Goal: Communication & Community: Answer question/provide support

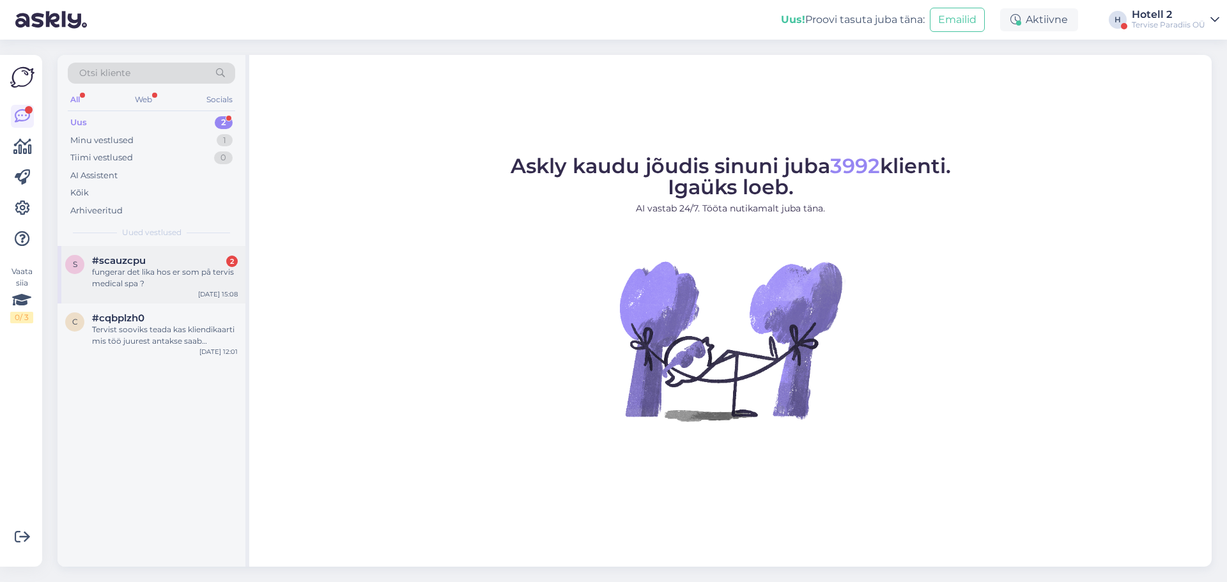
click at [174, 258] on div "#scauzcpu 2" at bounding box center [165, 261] width 146 height 12
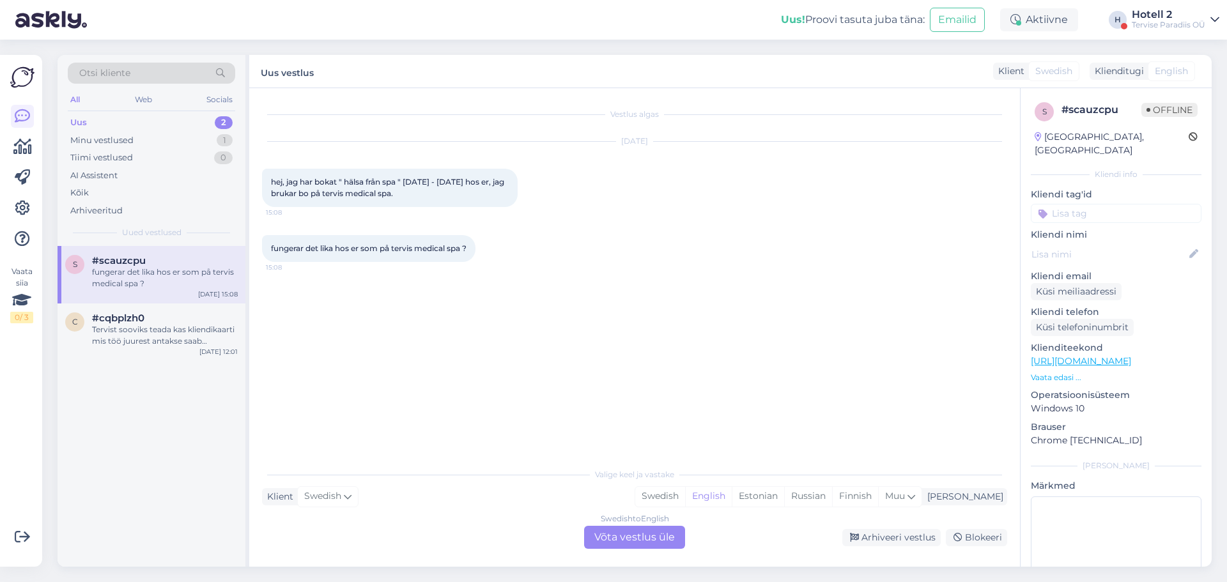
click at [665, 542] on div "Swedish to English Võta vestlus üle" at bounding box center [634, 537] width 101 height 23
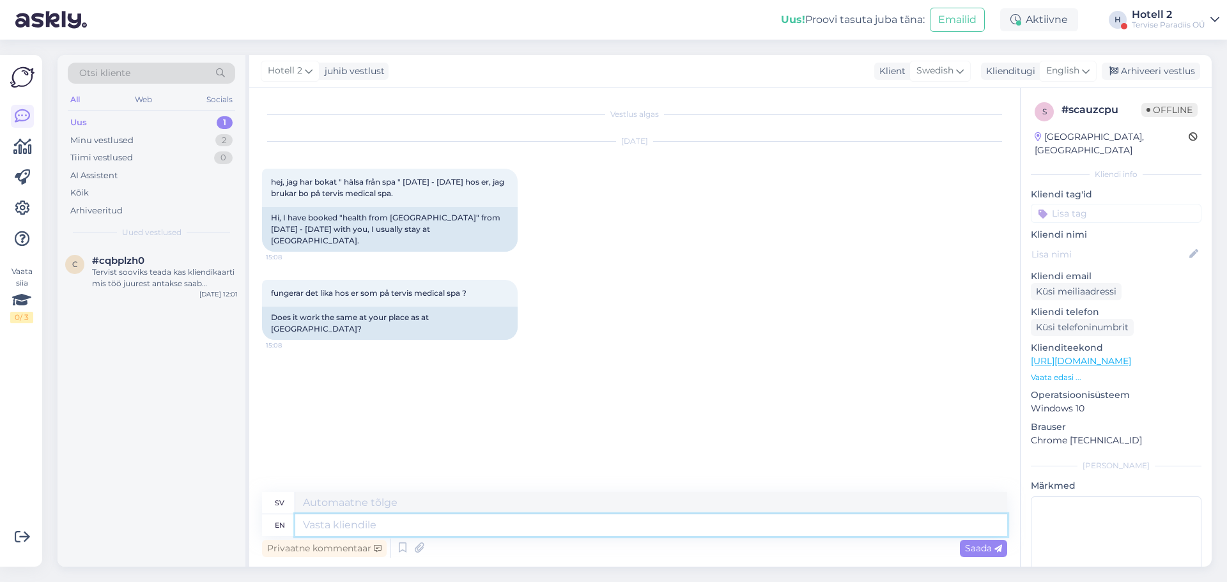
click at [660, 529] on textarea at bounding box center [651, 526] width 712 height 22
type textarea "Hello!"
type textarea "Hej!"
type textarea "Hello! Can y"
type textarea "Hej! Kan"
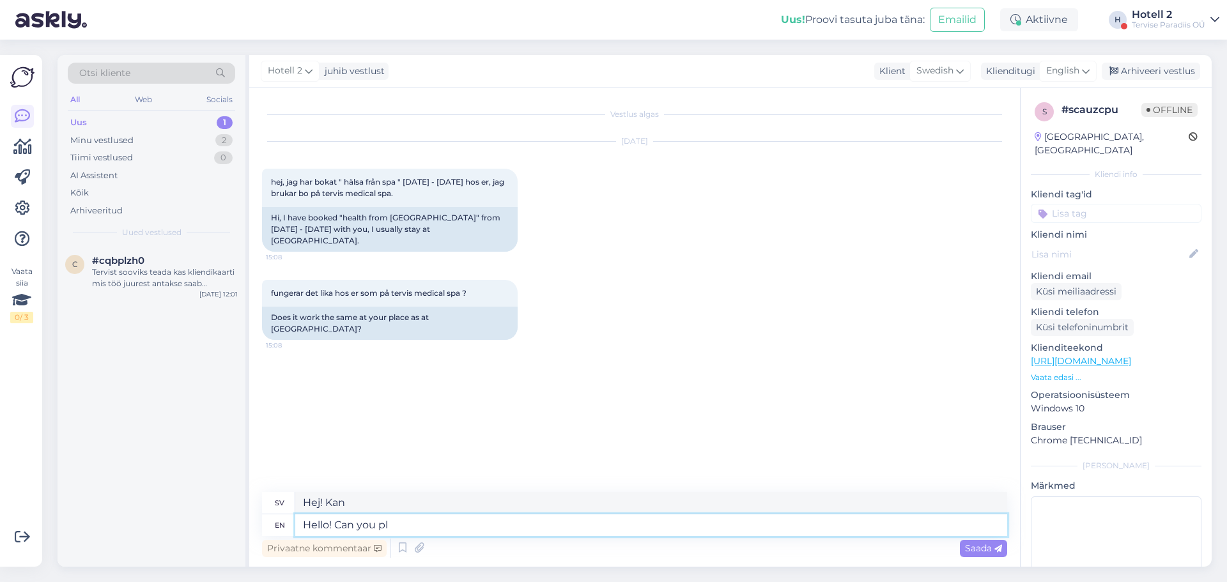
type textarea "Hello! Can you ple"
type textarea "Hallå! Kan du"
type textarea "Hello! Can you please be"
type textarea "Hallå! Kan du vara snäll?"
type textarea "Hello! Can you please be mo"
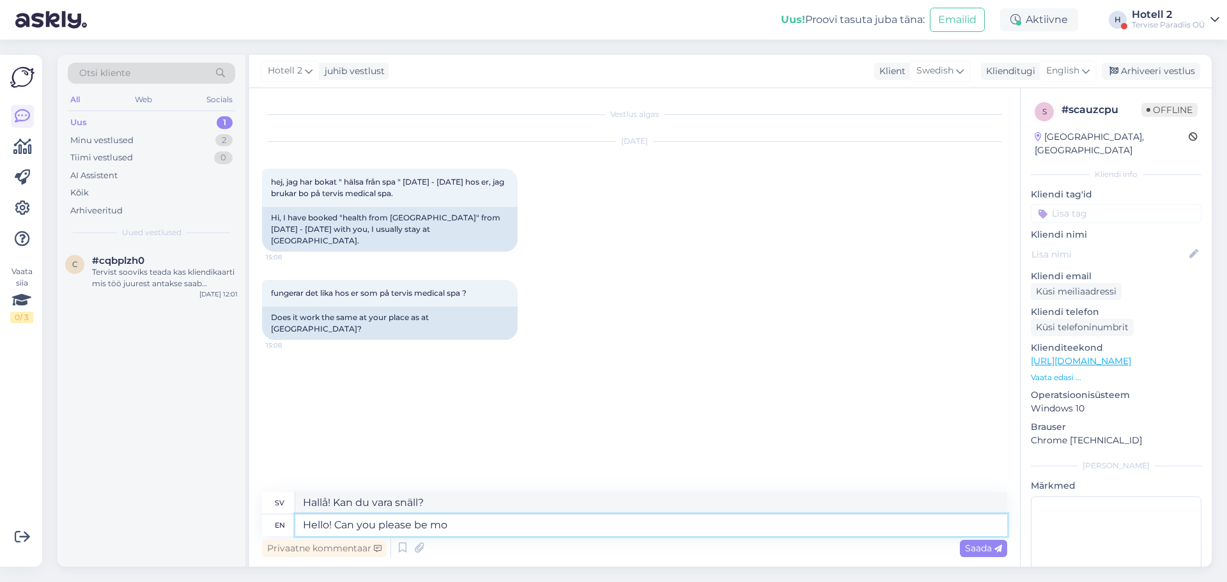
type textarea "Hallå! Kan du vara snäll och"
type textarea "Hello! Can you please be more"
type textarea "Hallå! Kan du vara mer snäll?"
type textarea "Hello! Can you please be more specific"
type textarea "Hej! Kan du vara mer specifik?"
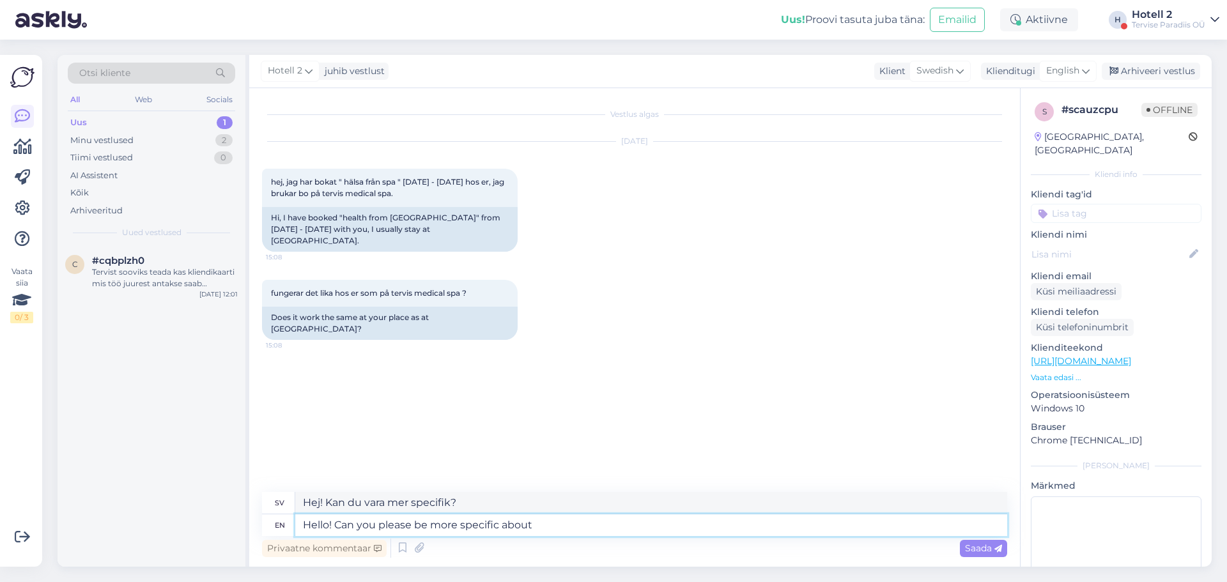
type textarea "Hello! Can you please be more specific about"
type textarea "Hej! Kan du vara mer specifik om"
type textarea "Hello! Can you please be more specific about it"
type textarea "Hej! Kan du vara mer specifik om det?"
type textarea "Hello! Can you please be more specific about it "working t"
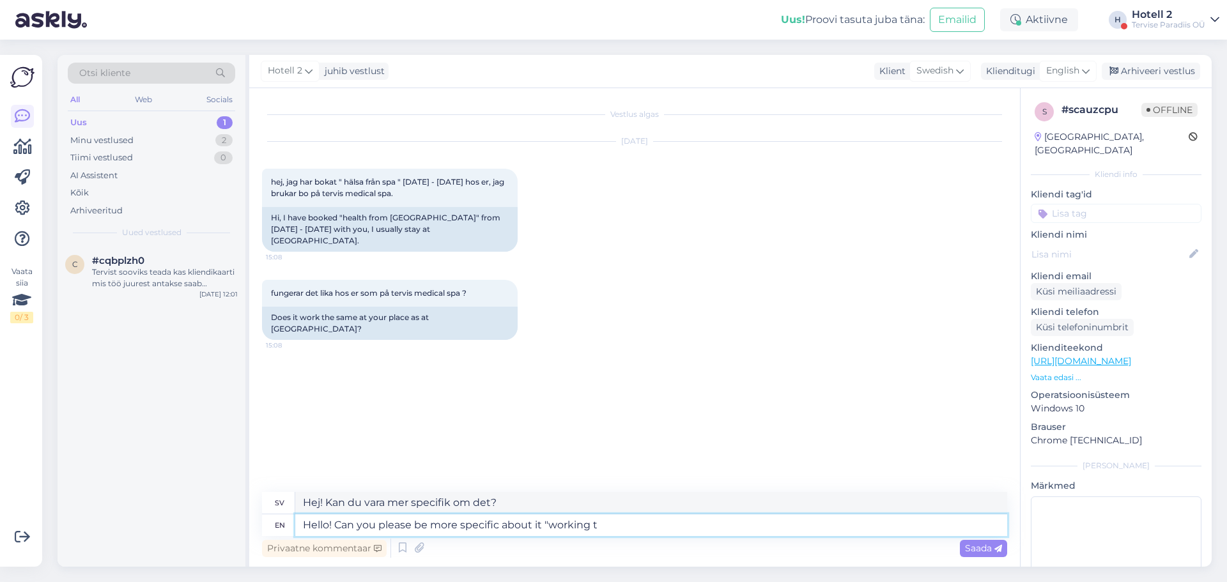
type textarea "Hej! Kan du vara mer specifik om det "fungerar"?"
type textarea "Hello! Can you please be more specific about it "working the sa"
type textarea "Hej! Kan du vara mer specifik om det "att arbeta med""
type textarea "Hello! Can you please be more specific about it "working the same"
type textarea "Hej! Kan du vara mer specifik om det "fungerar på samma sätt"?"
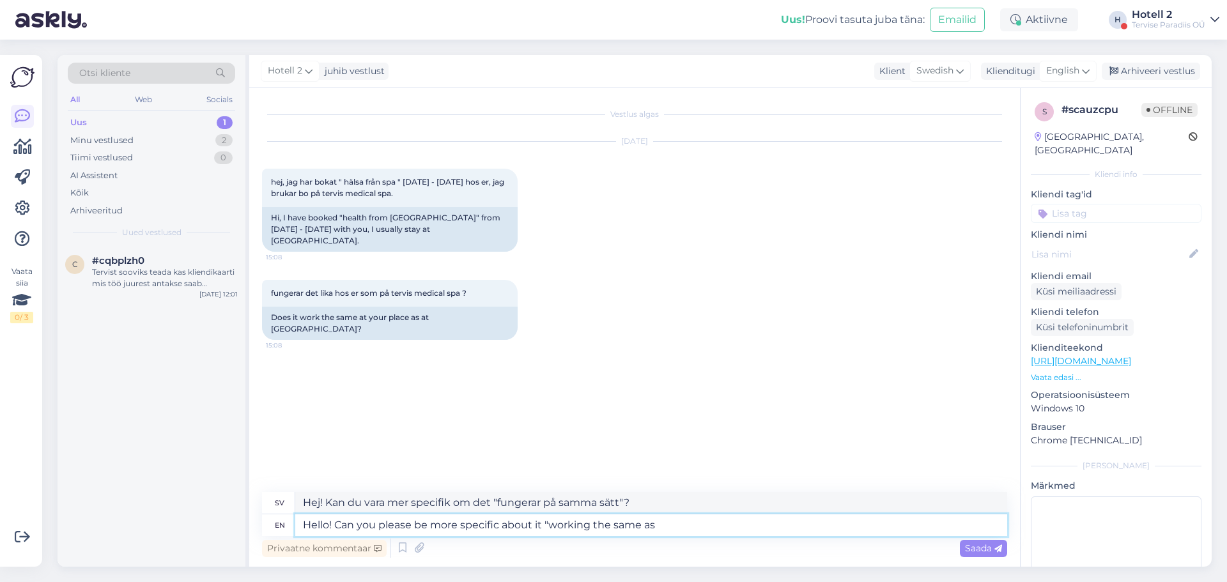
type textarea "Hello! Can you please be more specific about it "working the same as"
type textarea "Hej! Kan du vara mer specifik om det "fungerar på samma sätt som""
type textarea "Hello! Can you please be more specific about it "working the same as Tervis"?"
type textarea "Hej! Kan du vara mer specifik om det "fungerar på samma sätt som Tervis"?"
type textarea "Hello! Can you please be more specific about it "working the same as Tervis"?"
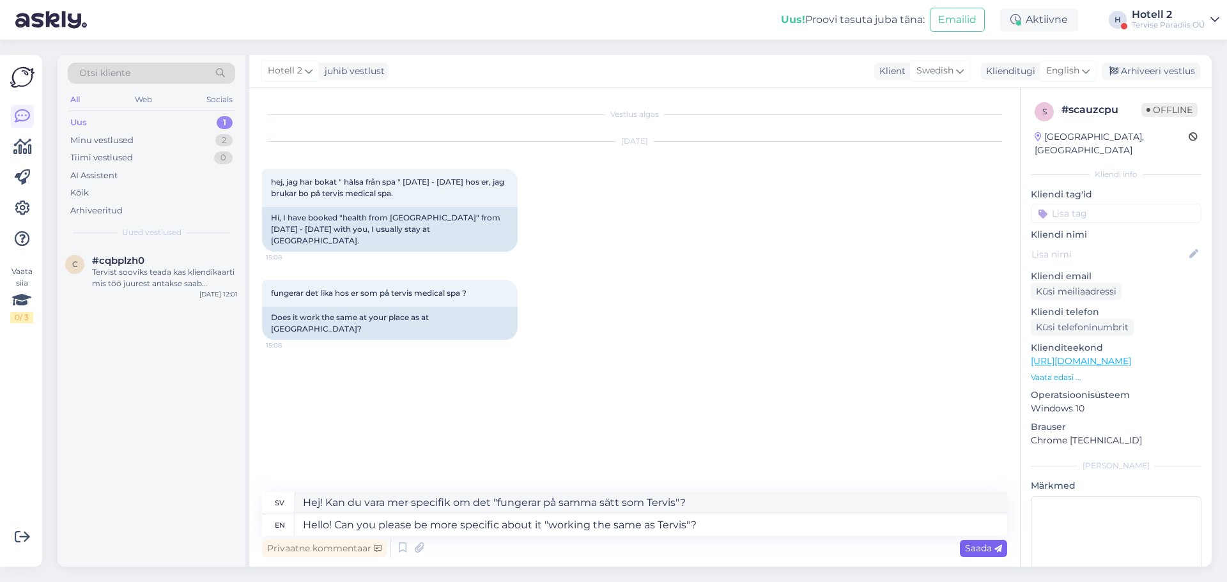
click at [969, 548] on span "Saada" at bounding box center [983, 549] width 37 height 12
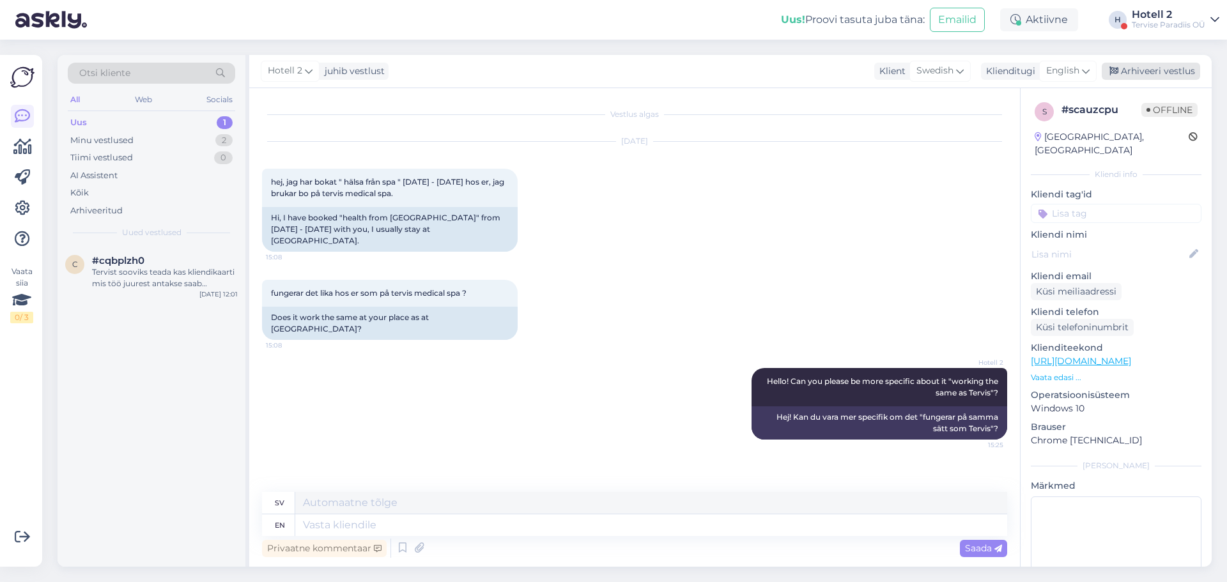
click at [1164, 79] on div "Arhiveeri vestlus" at bounding box center [1151, 71] width 98 height 17
